Goal: Task Accomplishment & Management: Complete application form

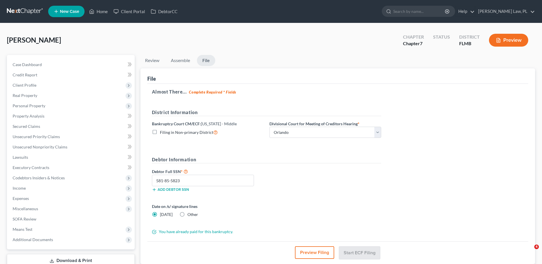
select select "2"
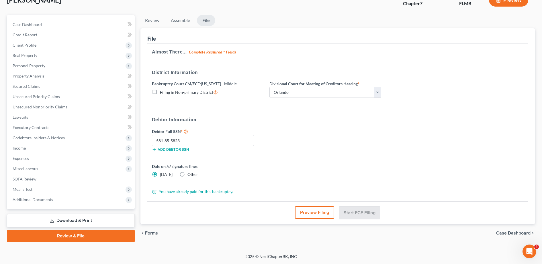
click at [304, 212] on button "Preview Filing" at bounding box center [314, 213] width 39 height 13
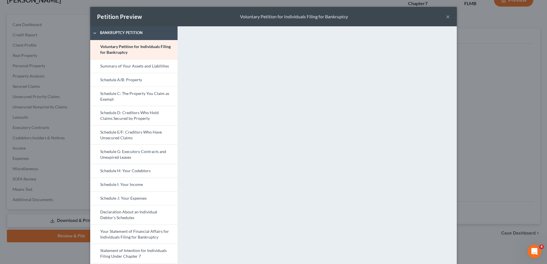
click at [446, 16] on button "×" at bounding box center [448, 16] width 4 height 7
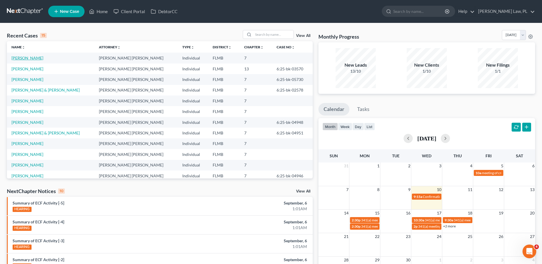
click at [28, 57] on link "[PERSON_NAME]" at bounding box center [27, 58] width 32 height 5
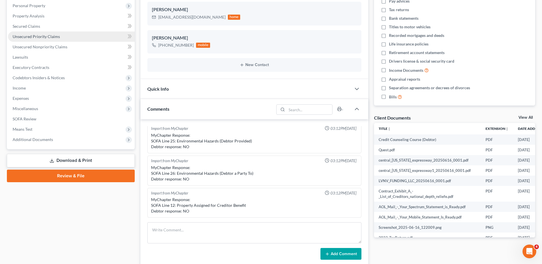
scroll to position [109, 0]
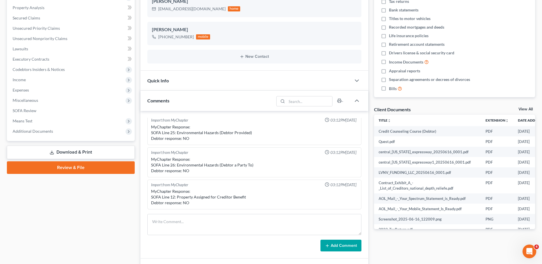
click at [60, 169] on link "Review & File" at bounding box center [71, 168] width 128 height 13
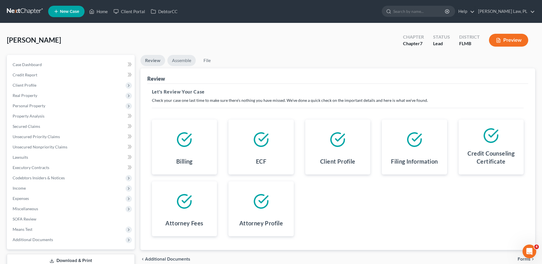
click at [189, 62] on link "Assemble" at bounding box center [181, 60] width 28 height 11
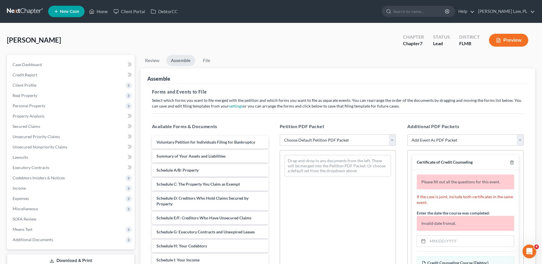
click at [302, 144] on select "Choose Default Petition PDF Packet Complete Bankruptcy Petition (all forms and …" at bounding box center [338, 140] width 116 height 11
select select "0"
click at [280, 135] on select "Choose Default Petition PDF Packet Complete Bankruptcy Petition (all forms and …" at bounding box center [338, 140] width 116 height 11
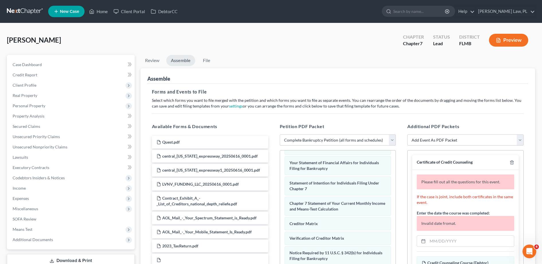
scroll to position [31, 0]
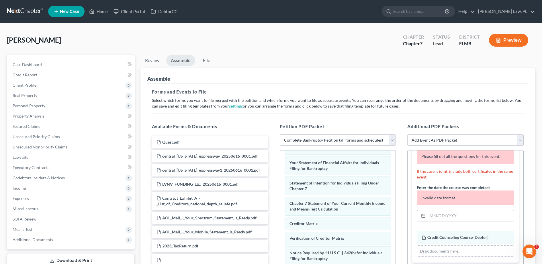
click at [444, 216] on input "text" at bounding box center [470, 216] width 86 height 11
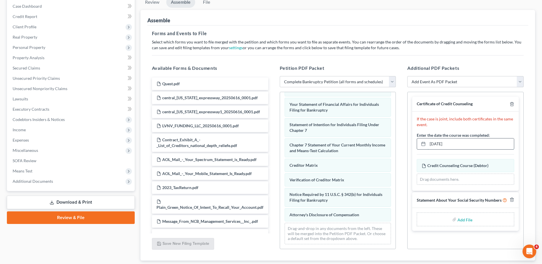
scroll to position [60, 0]
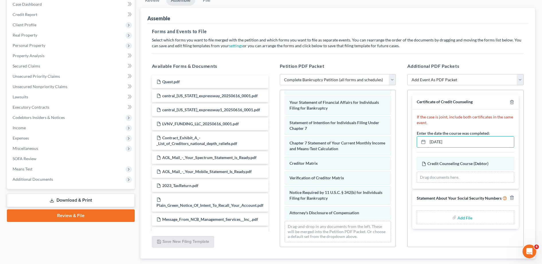
type input "[DATE]"
click at [457, 217] on label "Add File" at bounding box center [465, 218] width 16 height 10
drag, startPoint x: 451, startPoint y: 217, endPoint x: 463, endPoint y: 217, distance: 12.0
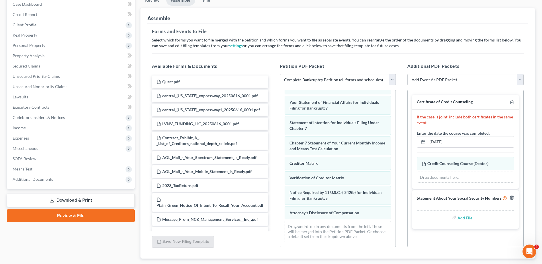
click at [463, 217] on input "file" at bounding box center [464, 218] width 14 height 10
type input "C:\fakepath\Signed SSSN.pdf"
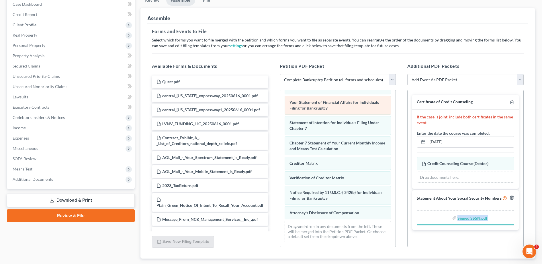
scroll to position [95, 0]
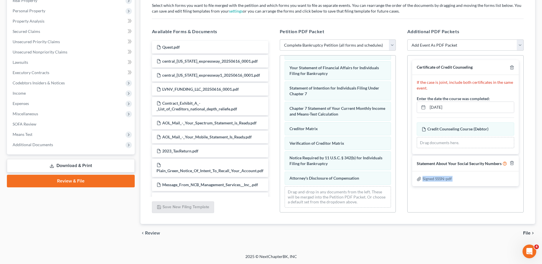
click at [527, 232] on span "File" at bounding box center [526, 233] width 7 height 5
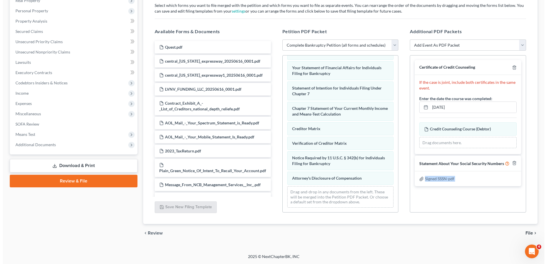
scroll to position [40, 0]
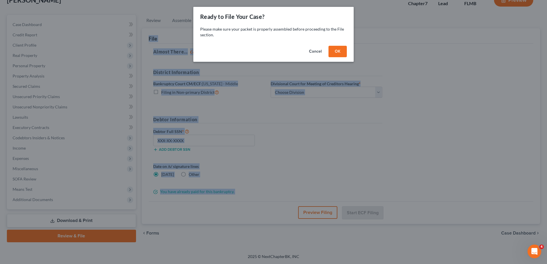
click at [341, 55] on button "OK" at bounding box center [338, 51] width 18 height 11
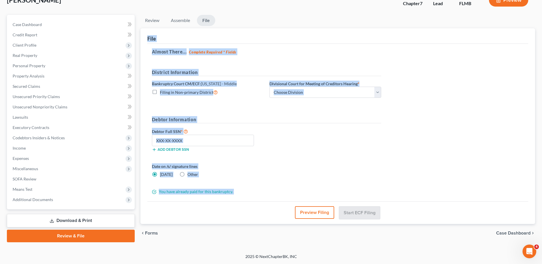
click at [314, 119] on h5 "Debtor Information" at bounding box center [266, 119] width 229 height 7
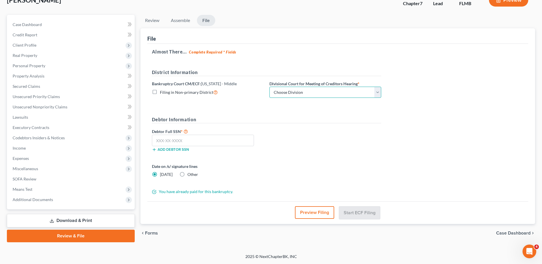
click at [324, 96] on select "Choose Division [GEOGRAPHIC_DATA][PERSON_NAME] [GEOGRAPHIC_DATA] [GEOGRAPHIC_DA…" at bounding box center [325, 92] width 112 height 11
select select "2"
click at [269, 87] on select "Choose Division [GEOGRAPHIC_DATA][PERSON_NAME] [GEOGRAPHIC_DATA] [GEOGRAPHIC_DA…" at bounding box center [325, 92] width 112 height 11
click at [220, 142] on input "text" at bounding box center [203, 140] width 102 height 11
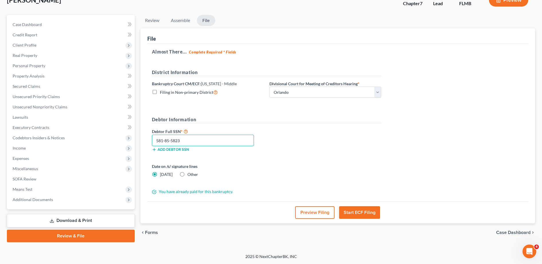
type input "581-85-5823"
click at [311, 210] on button "Preview Filing" at bounding box center [314, 213] width 39 height 13
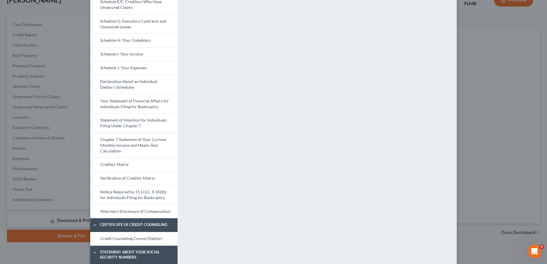
scroll to position [164, 0]
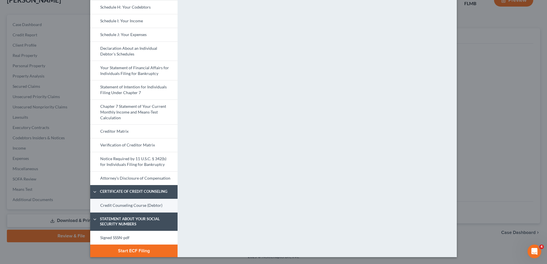
click at [141, 207] on link "Credit Counseling Course (Debtor)" at bounding box center [133, 206] width 87 height 14
click at [128, 238] on link "Signed SSSN-pdf" at bounding box center [133, 238] width 87 height 14
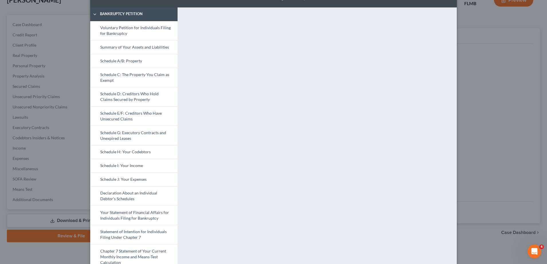
scroll to position [0, 0]
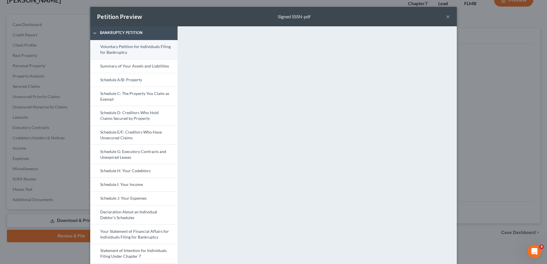
click at [144, 53] on link "Voluntary Petition for Individuals Filing for Bankruptcy" at bounding box center [133, 49] width 87 height 19
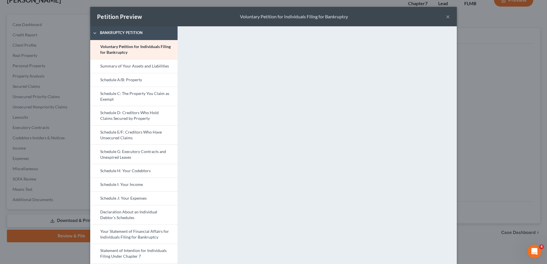
click at [446, 16] on button "×" at bounding box center [448, 16] width 4 height 7
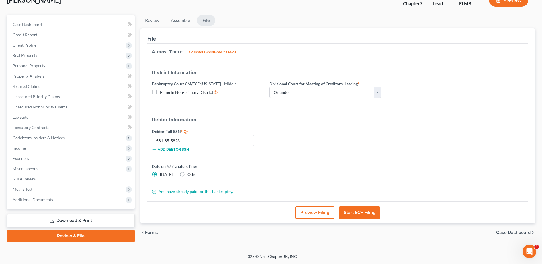
click at [362, 209] on button "Start ECF Filing" at bounding box center [359, 213] width 41 height 13
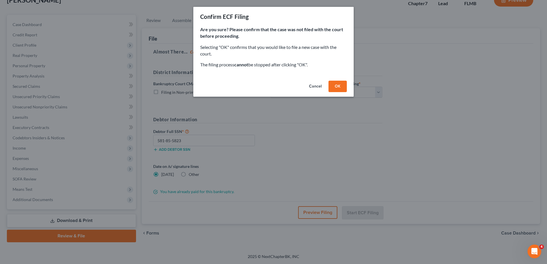
click at [316, 85] on button "Cancel" at bounding box center [316, 86] width 22 height 11
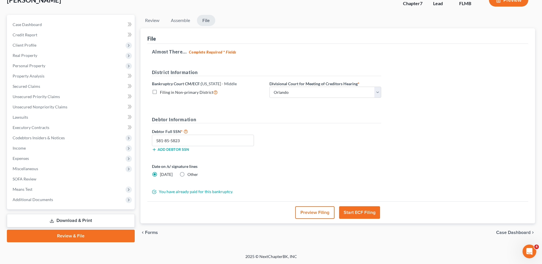
click at [308, 209] on button "Preview Filing" at bounding box center [314, 213] width 39 height 13
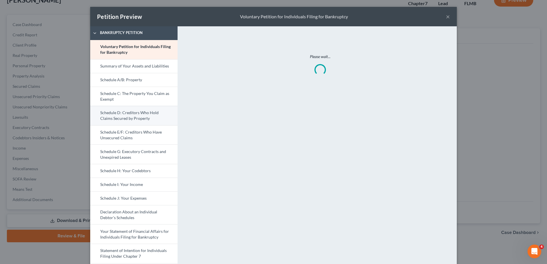
scroll to position [164, 0]
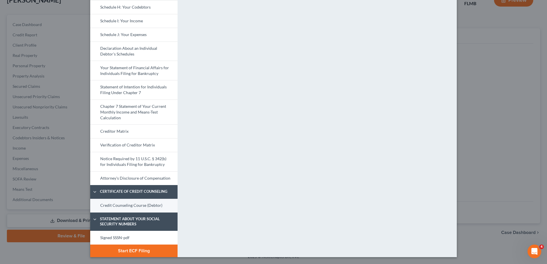
click at [155, 203] on link "Credit Counseling Course (Debtor)" at bounding box center [133, 206] width 87 height 14
click at [155, 204] on link "Credit Counseling Course (Debtor)" at bounding box center [133, 206] width 87 height 14
click at [142, 239] on link "Signed SSSN-pdf" at bounding box center [133, 238] width 87 height 14
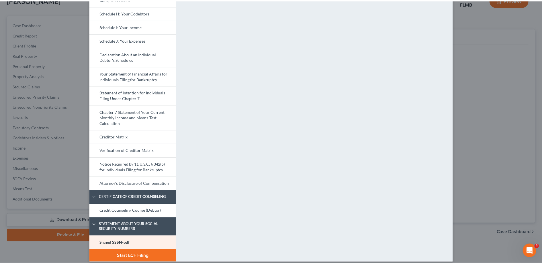
scroll to position [0, 0]
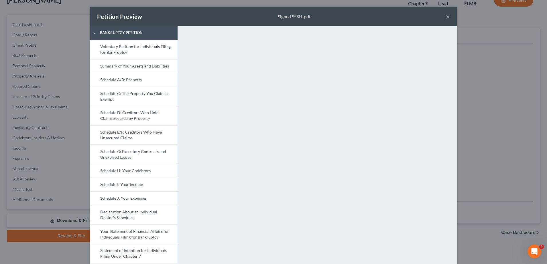
click at [446, 17] on button "×" at bounding box center [448, 16] width 4 height 7
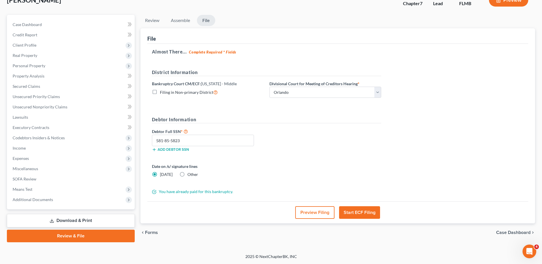
click at [372, 207] on button "Start ECF Filing" at bounding box center [359, 213] width 41 height 13
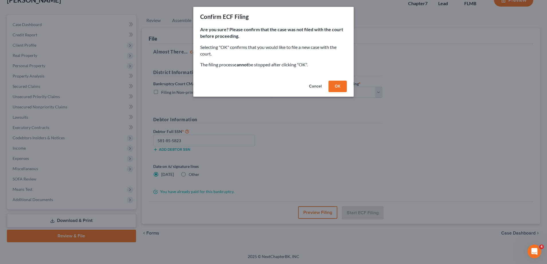
click at [343, 87] on button "OK" at bounding box center [338, 86] width 18 height 11
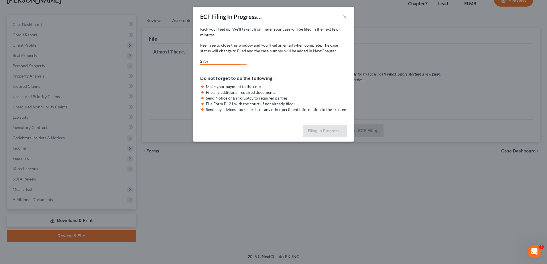
select select "2"
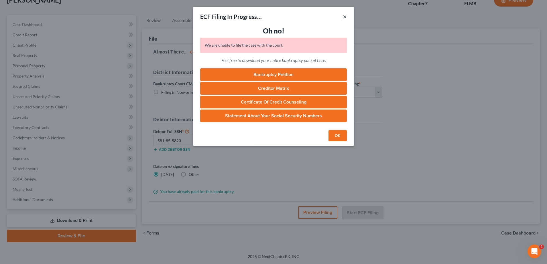
click at [344, 15] on button "×" at bounding box center [345, 16] width 4 height 7
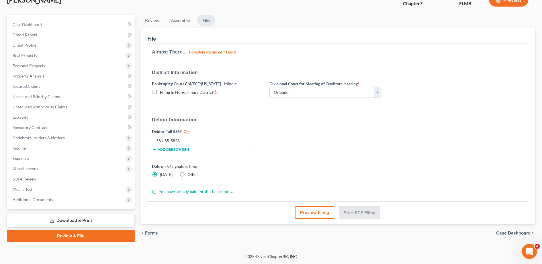
click at [532, 248] on div "Open Intercom Messenger" at bounding box center [528, 251] width 19 height 19
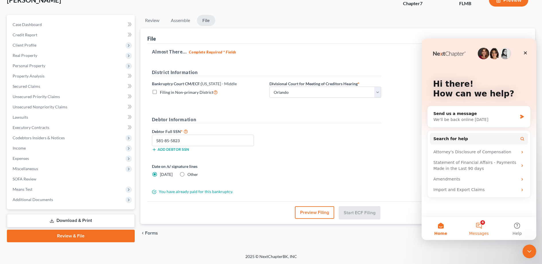
click at [474, 227] on button "4 Messages" at bounding box center [479, 228] width 38 height 23
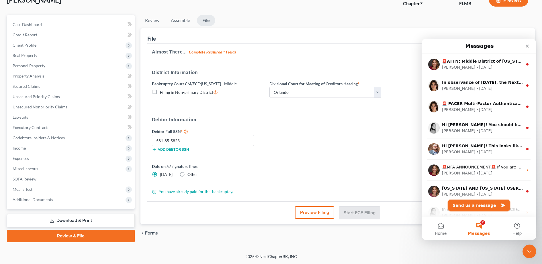
click at [474, 208] on button "Send us a message" at bounding box center [479, 205] width 62 height 11
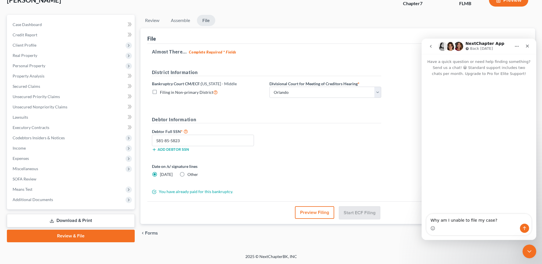
click at [478, 221] on textarea "Why am I unable to file my case?" at bounding box center [478, 219] width 105 height 10
type textarea "Why am I unable to file [PERSON_NAME] case?"
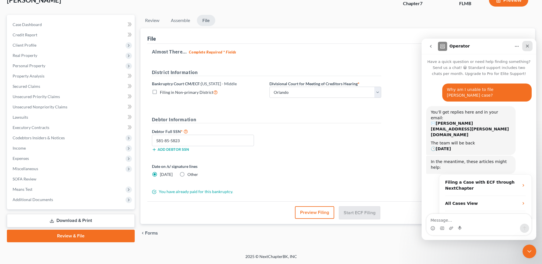
scroll to position [5, 0]
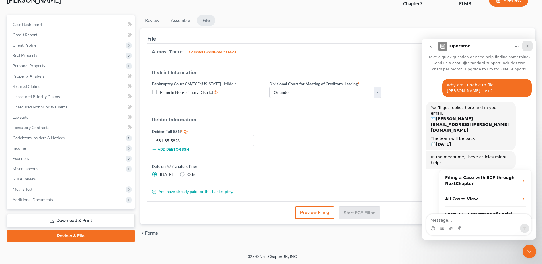
click at [525, 47] on icon "Close" at bounding box center [527, 46] width 5 height 5
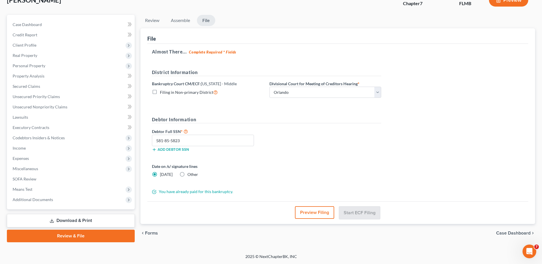
scroll to position [14, 0]
click at [78, 221] on link "Download & Print" at bounding box center [71, 220] width 128 height 13
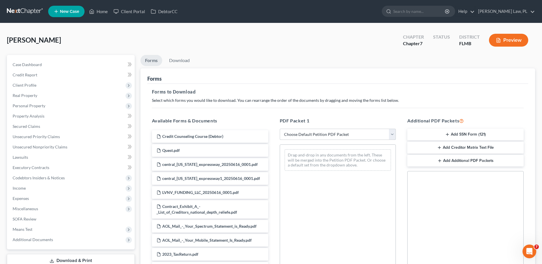
click at [324, 138] on select "Choose Default Petition PDF Packet Complete Bankruptcy Petition (all forms and …" at bounding box center [338, 134] width 116 height 11
click at [436, 135] on button "Add SSN Form (121)" at bounding box center [465, 135] width 116 height 12
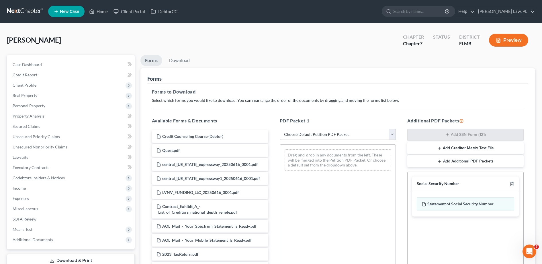
scroll to position [89, 0]
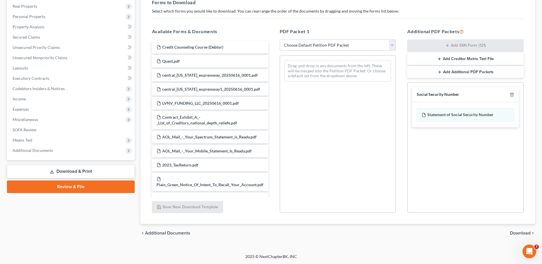
click at [518, 235] on span "Download" at bounding box center [520, 233] width 21 height 5
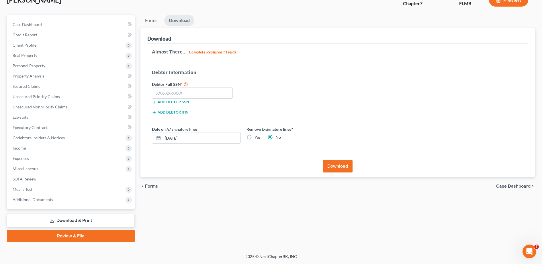
scroll to position [40, 0]
click at [199, 92] on input "text" at bounding box center [192, 93] width 81 height 11
click at [192, 93] on input "text" at bounding box center [192, 93] width 81 height 11
type input "581-85-5823"
click at [260, 139] on div "Remove E-signature lines? Yes No" at bounding box center [291, 134] width 95 height 17
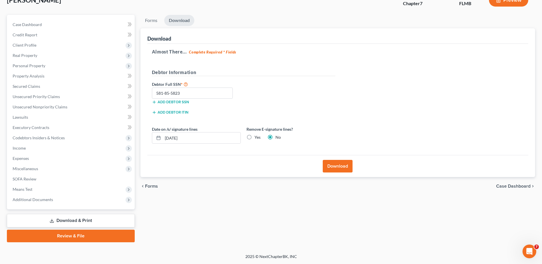
click at [330, 168] on button "Download" at bounding box center [338, 166] width 30 height 13
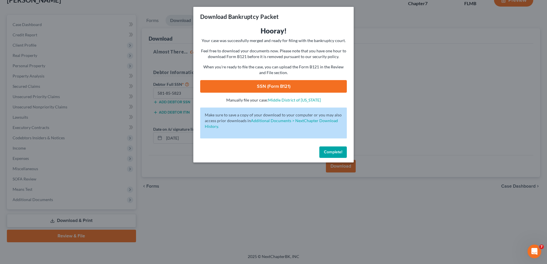
click at [306, 84] on link "SSN (Form B121)" at bounding box center [273, 86] width 147 height 13
click at [187, 139] on div "Download Bankruptcy Packet Hooray! Your case was successfully merged and ready …" at bounding box center [273, 132] width 547 height 264
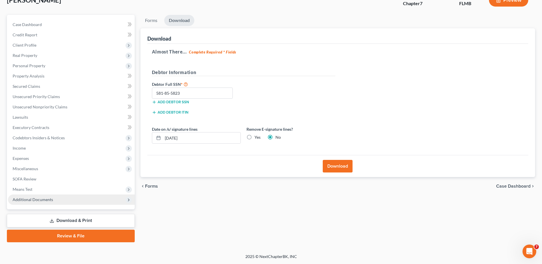
click at [56, 203] on span "Additional Documents" at bounding box center [71, 200] width 127 height 10
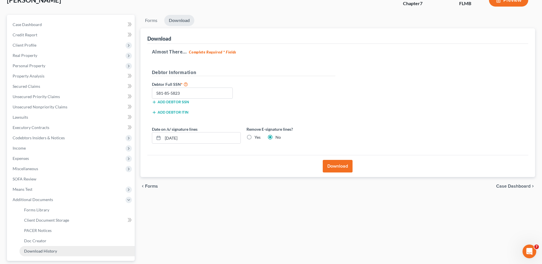
click at [54, 249] on span "Download History" at bounding box center [40, 251] width 33 height 5
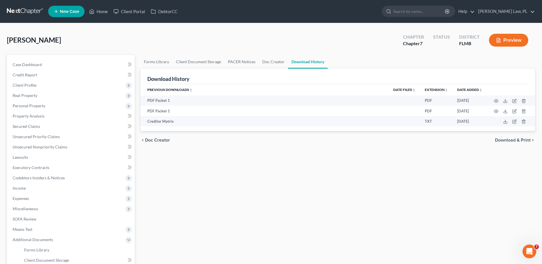
scroll to position [92, 0]
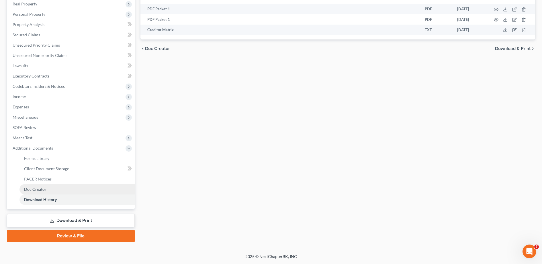
click at [68, 189] on link "Doc Creator" at bounding box center [76, 190] width 115 height 10
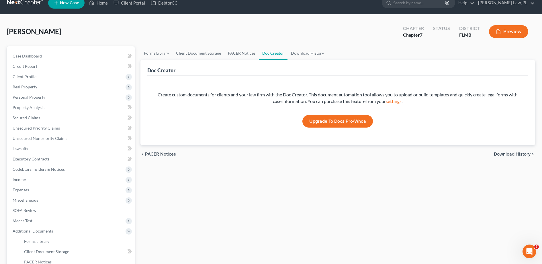
scroll to position [8, 0]
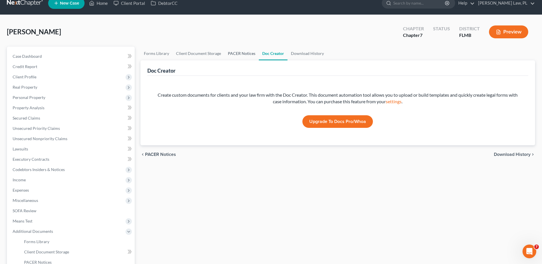
click at [245, 53] on link "PACER Notices" at bounding box center [241, 54] width 34 height 14
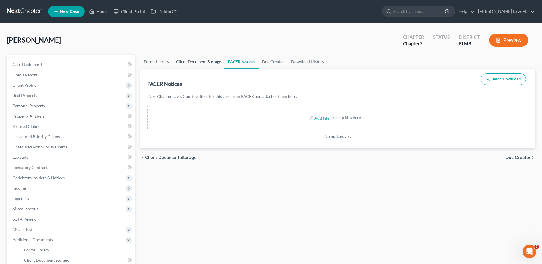
click at [199, 58] on link "Client Document Storage" at bounding box center [198, 62] width 52 height 14
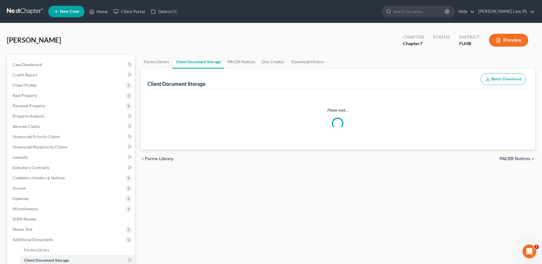
select select "9"
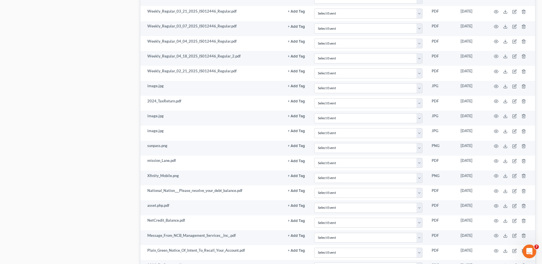
scroll to position [741, 0]
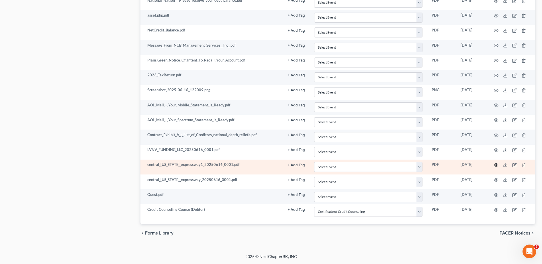
click at [495, 166] on icon "button" at bounding box center [496, 165] width 5 height 5
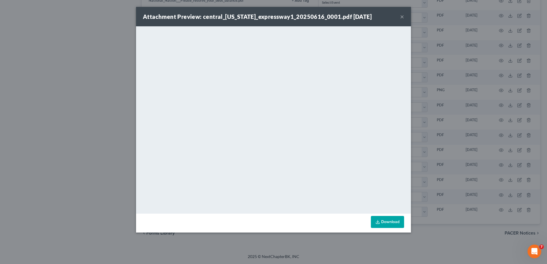
click at [404, 17] on div "Attachment Preview: central_[US_STATE]_expressway1_20250616_0001.pdf [DATE] ×" at bounding box center [273, 16] width 275 height 19
click at [399, 15] on div "Attachment Preview: central_[US_STATE]_expressway1_20250616_0001.pdf [DATE] ×" at bounding box center [273, 16] width 275 height 19
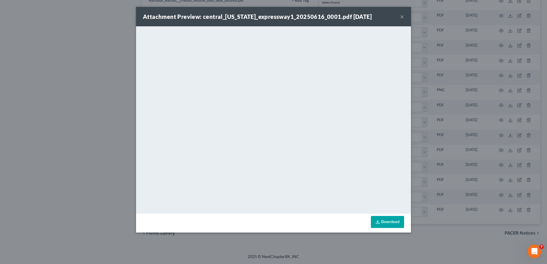
click at [400, 16] on div "Attachment Preview: central_[US_STATE]_expressway1_20250616_0001.pdf [DATE] ×" at bounding box center [273, 16] width 275 height 19
click at [403, 16] on button "×" at bounding box center [402, 16] width 4 height 7
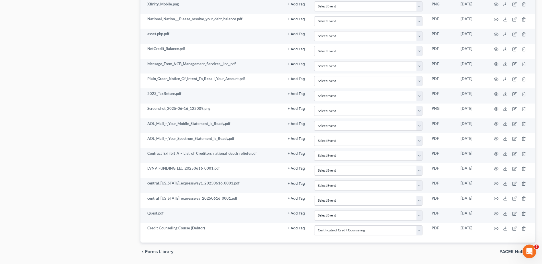
scroll to position [739, 0]
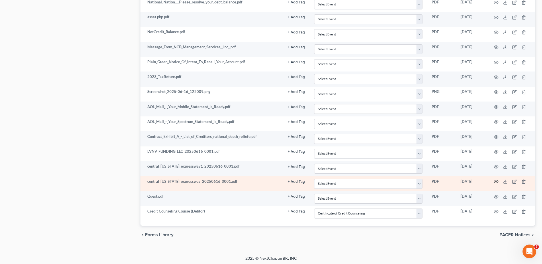
click at [497, 180] on icon "button" at bounding box center [496, 182] width 5 height 5
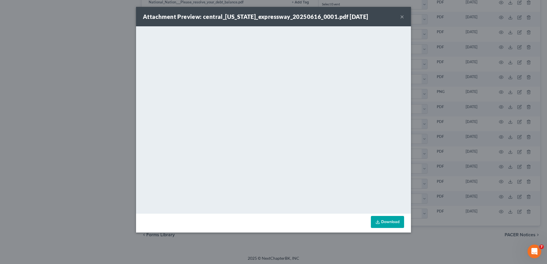
click at [403, 19] on button "×" at bounding box center [402, 16] width 4 height 7
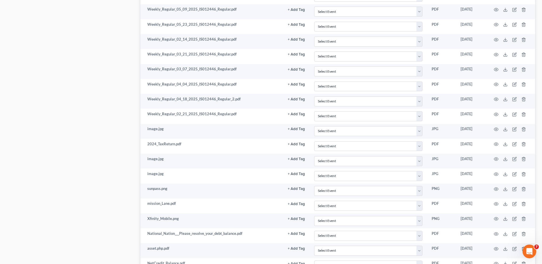
scroll to position [508, 0]
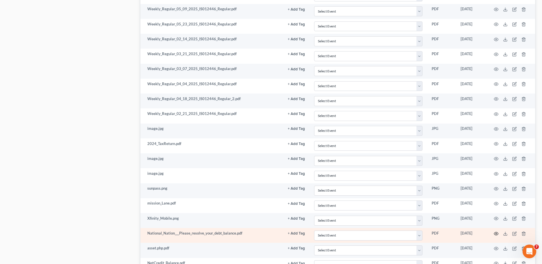
click at [497, 234] on icon "button" at bounding box center [496, 234] width 5 height 5
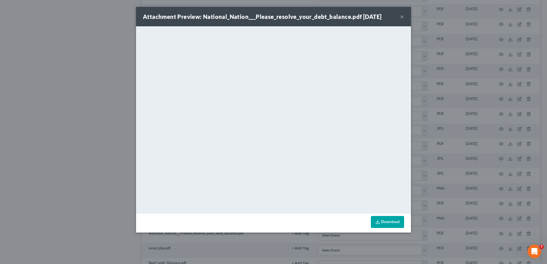
click at [402, 16] on button "×" at bounding box center [402, 16] width 4 height 7
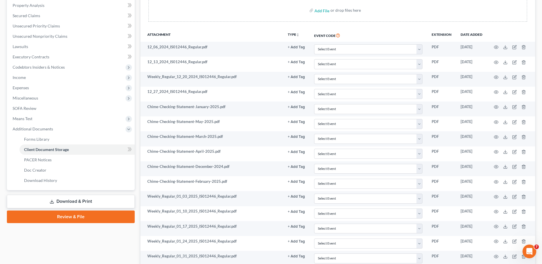
scroll to position [91, 0]
